Goal: Task Accomplishment & Management: Complete application form

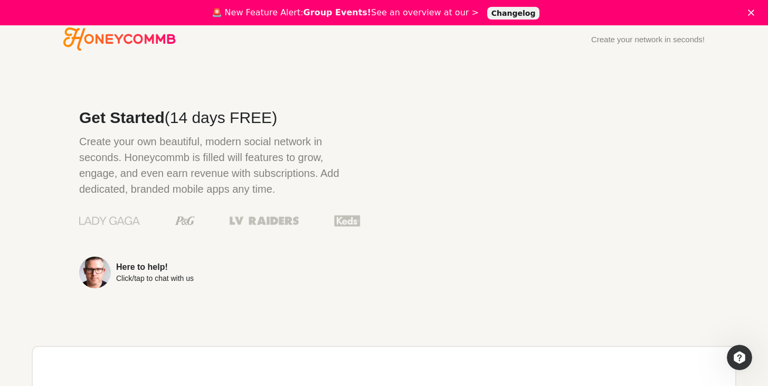
click at [754, 13] on polygon "Close" at bounding box center [751, 12] width 6 height 6
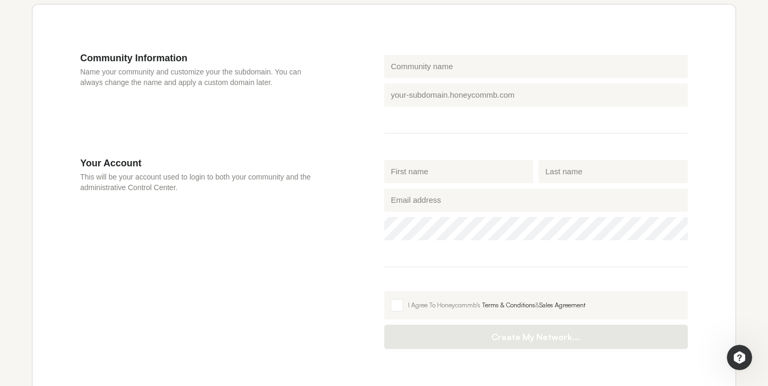
scroll to position [340, 0]
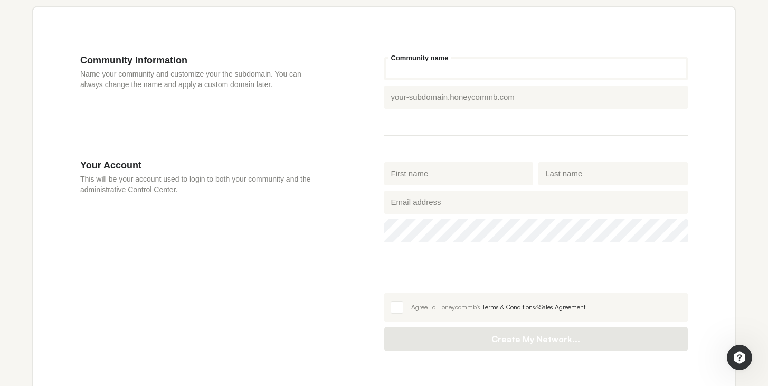
click at [548, 79] on input "Community name" at bounding box center [536, 68] width 304 height 23
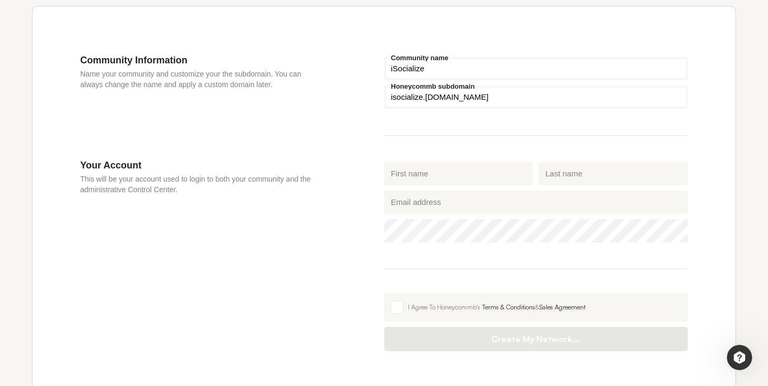
click at [583, 62] on input "iSocialize" at bounding box center [536, 68] width 304 height 23
type input "iSocialize"
click at [574, 42] on div "Community Information Name your community and customize your the subdomain. You…" at bounding box center [384, 203] width 705 height 394
click at [442, 181] on input "First name" at bounding box center [458, 173] width 149 height 23
type input "[PERSON_NAME]"
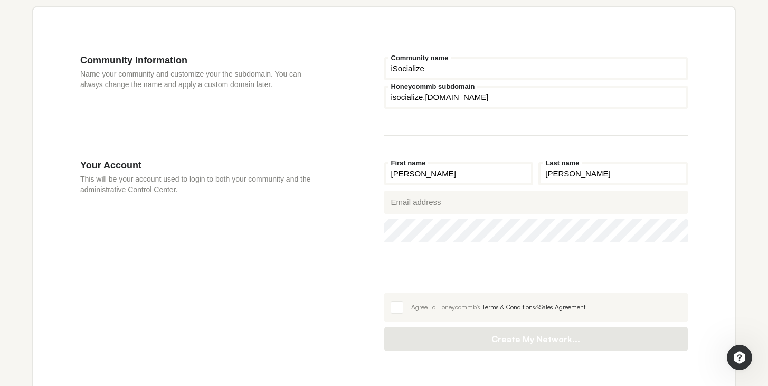
type input "[PERSON_NAME]"
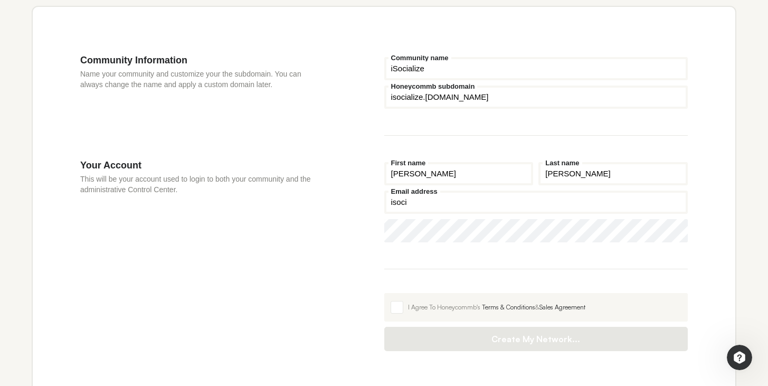
type input "[DOMAIN_NAME][EMAIL_ADDRESS][DOMAIN_NAME]"
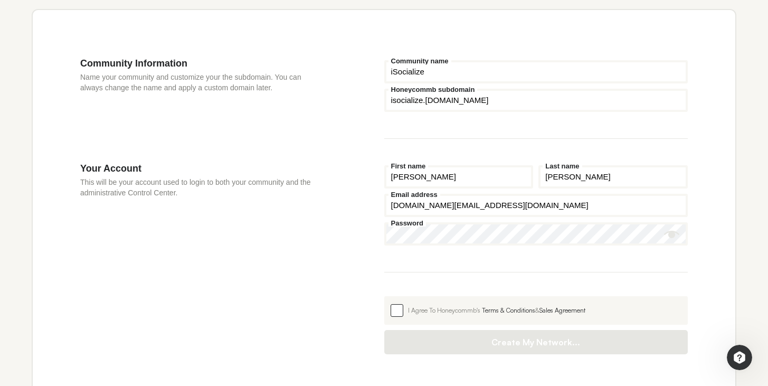
click at [391, 314] on span at bounding box center [397, 310] width 13 height 13
click at [384, 296] on input "I Agree To Honeycommb's Terms & Conditions & Sales Agreement" at bounding box center [384, 296] width 0 height 0
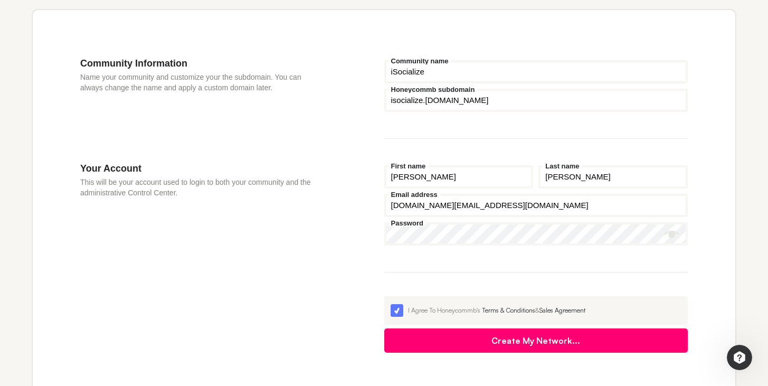
click at [423, 347] on button "Create My Network..." at bounding box center [536, 340] width 304 height 24
